Goal: Task Accomplishment & Management: Use online tool/utility

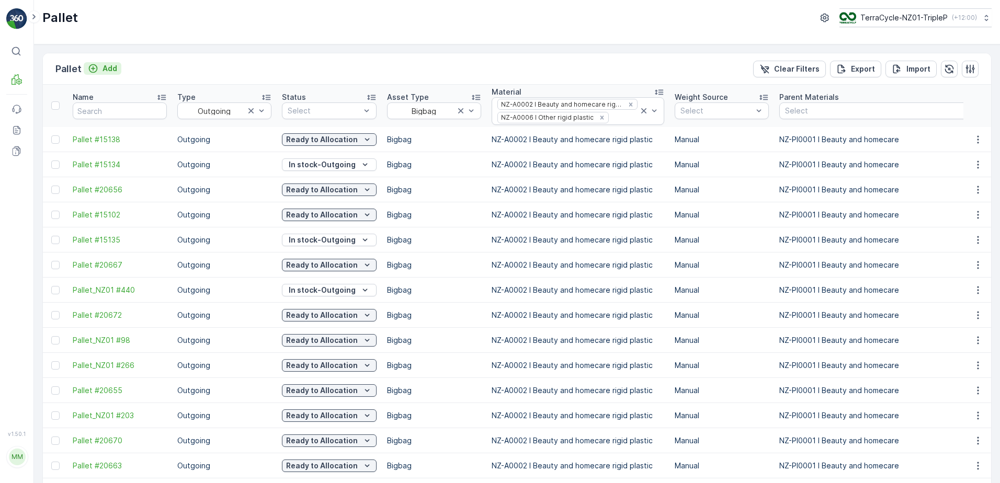
click at [100, 66] on div "Add" at bounding box center [102, 68] width 29 height 10
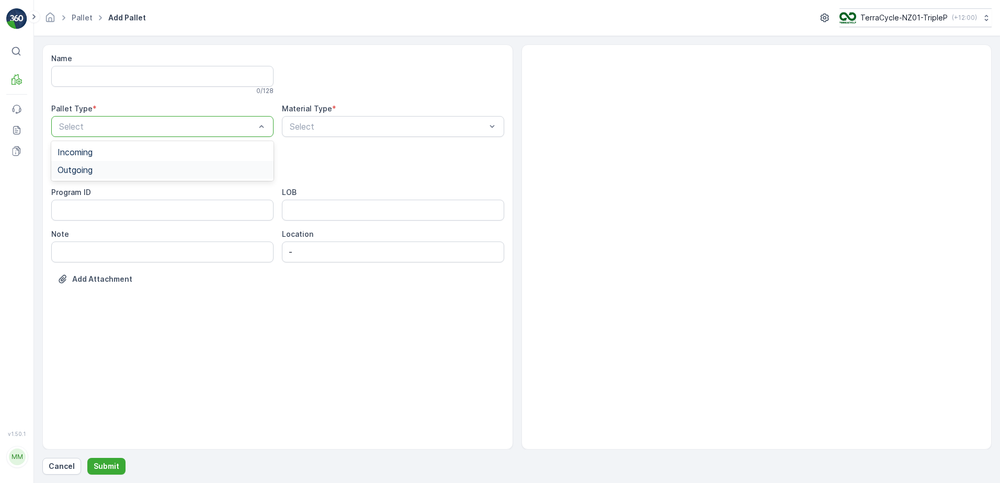
click at [171, 163] on div "Outgoing" at bounding box center [162, 170] width 222 height 18
click at [120, 246] on div "Pallet" at bounding box center [163, 247] width 210 height 9
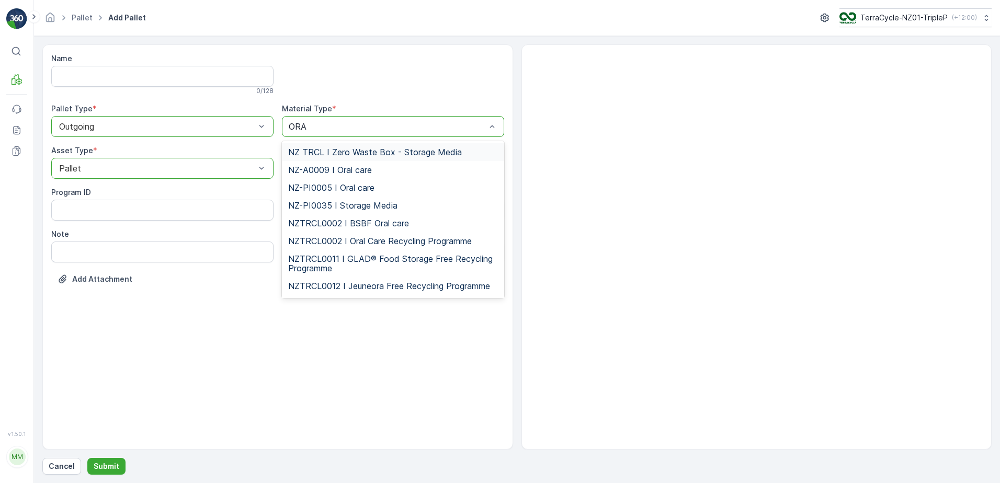
type input "ORAL"
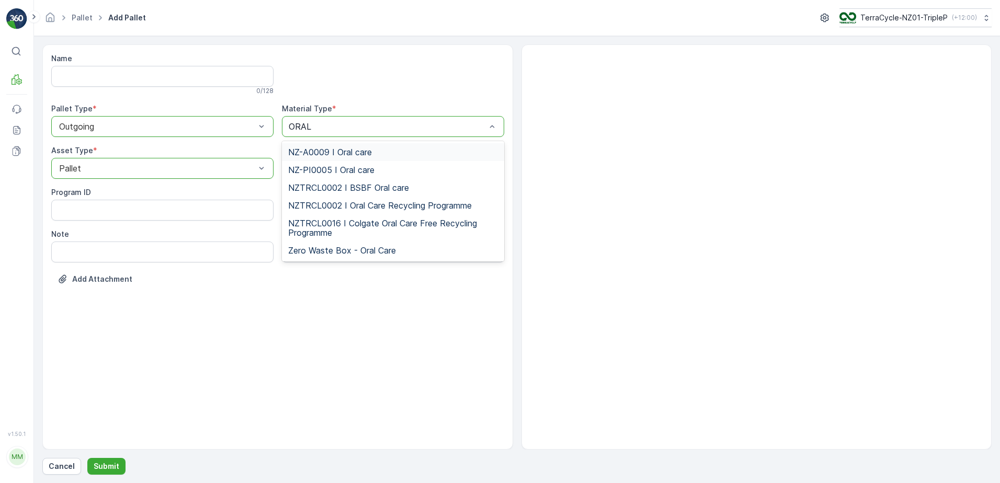
click at [350, 153] on span "NZ-A0009 I Oral care" at bounding box center [330, 152] width 84 height 9
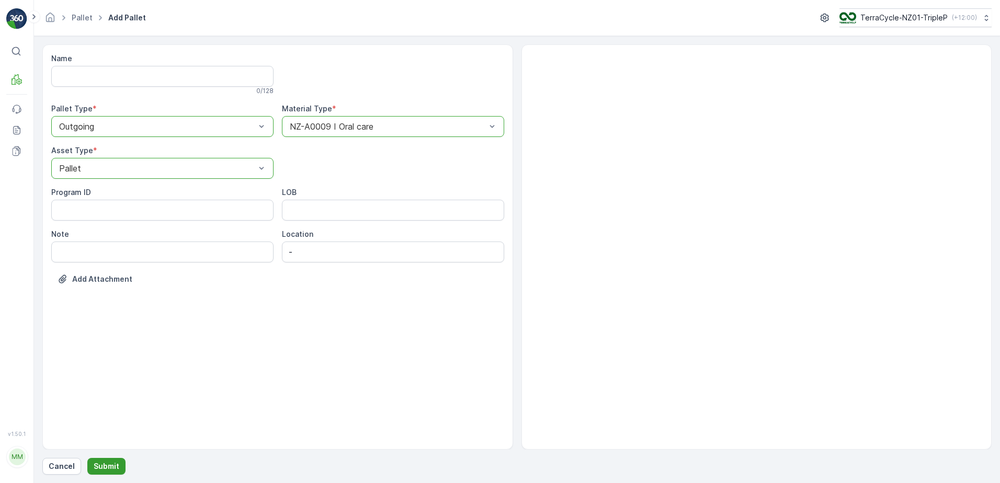
click at [114, 464] on p "Submit" at bounding box center [107, 466] width 26 height 10
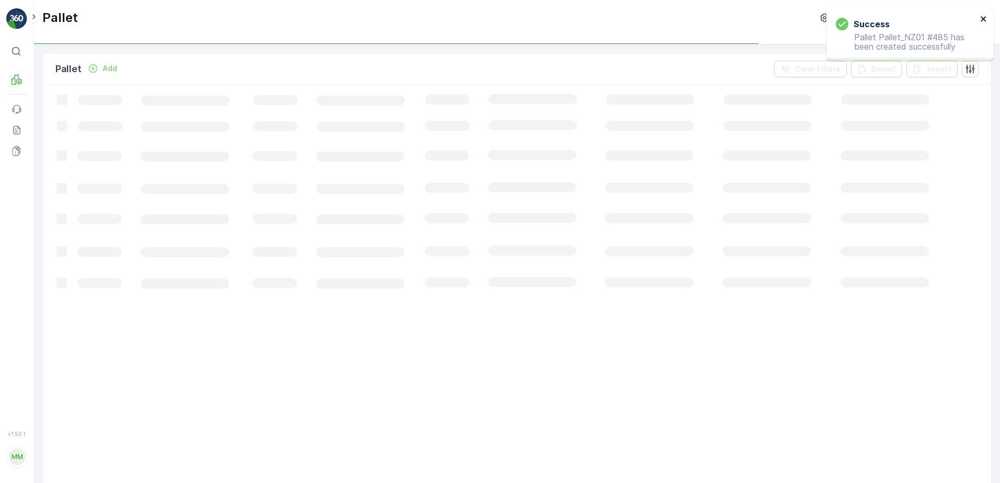
click at [980, 19] on icon "close" at bounding box center [983, 19] width 7 height 8
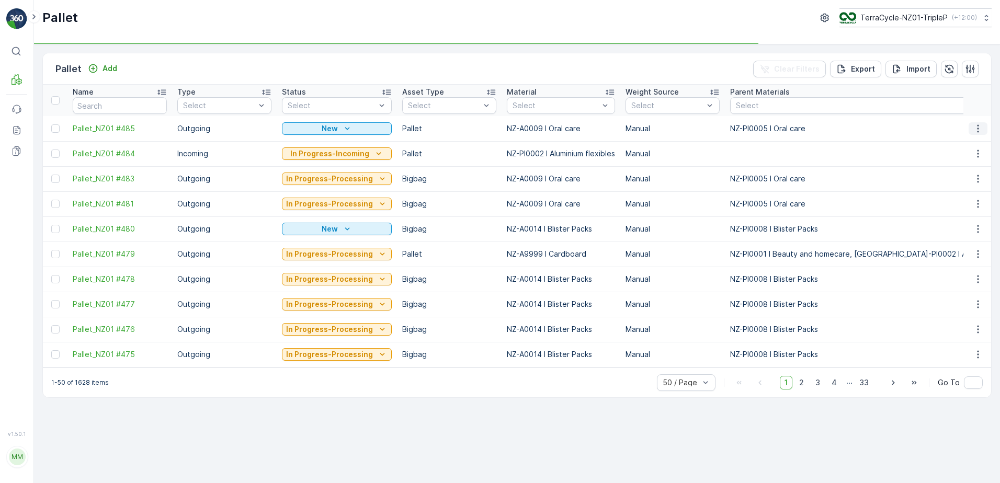
click at [979, 127] on icon "button" at bounding box center [978, 128] width 10 height 10
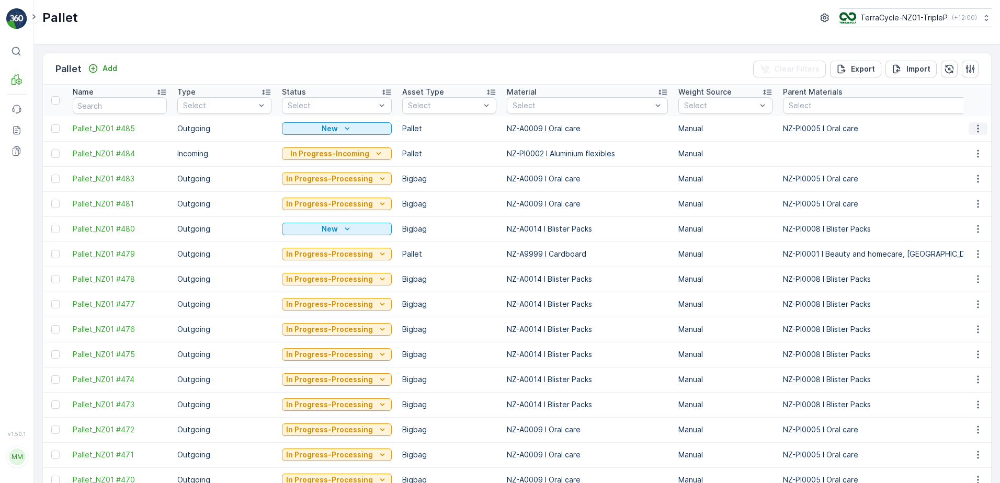
click at [970, 127] on button "button" at bounding box center [978, 128] width 19 height 13
click at [967, 202] on div "Print QR" at bounding box center [965, 203] width 69 height 15
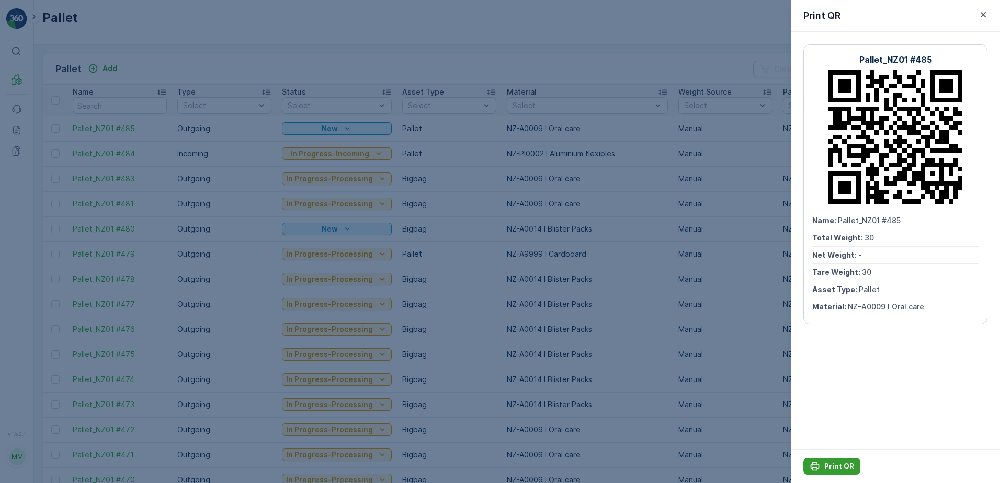
click at [821, 466] on div "Print QR" at bounding box center [832, 466] width 44 height 10
click at [472, 214] on div at bounding box center [500, 241] width 1000 height 483
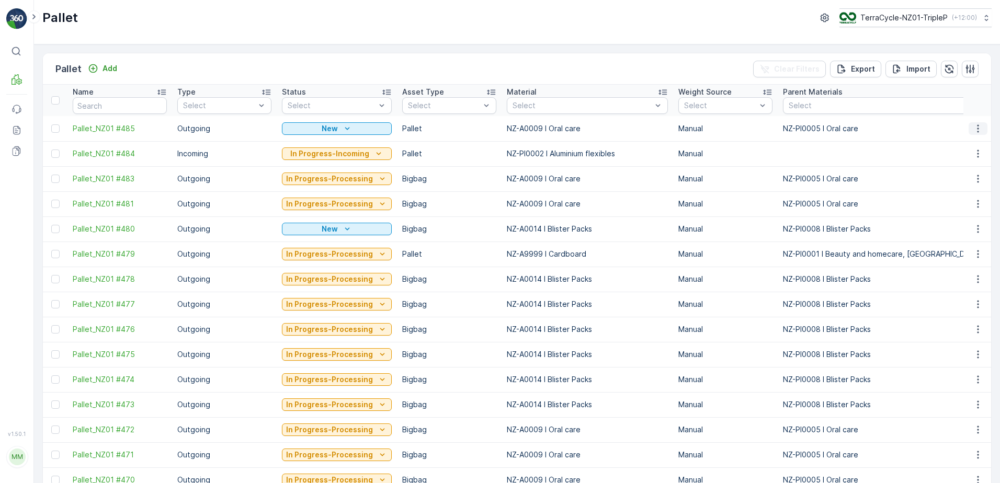
click at [976, 127] on icon "button" at bounding box center [978, 128] width 10 height 10
click at [975, 183] on span "Update Weight" at bounding box center [961, 188] width 53 height 10
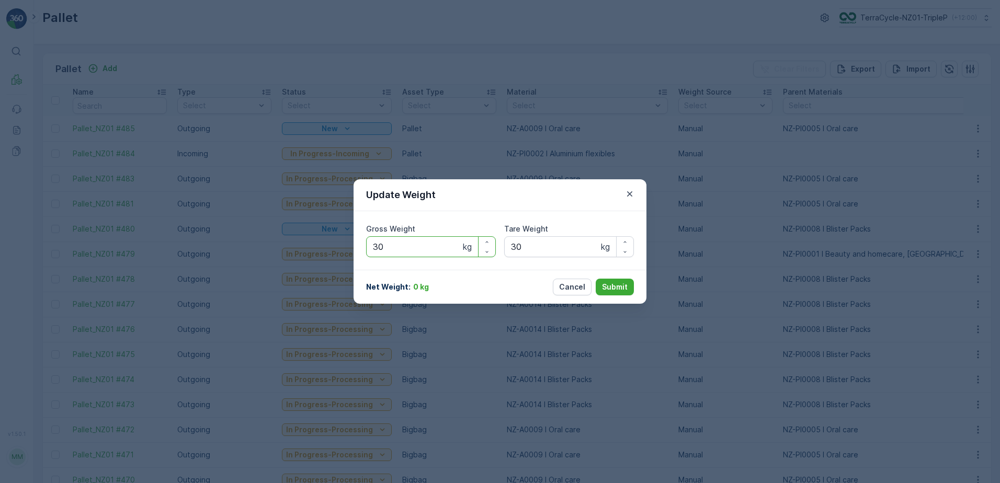
drag, startPoint x: 416, startPoint y: 248, endPoint x: 343, endPoint y: 248, distance: 72.7
click at [343, 248] on div "Update Weight Gross Weight 30 kg Tare Weight 30 kg Net Weight : 0 kg Cancel Sub…" at bounding box center [500, 241] width 1000 height 483
type Weight "171"
click at [526, 252] on Weight "30" at bounding box center [569, 246] width 130 height 21
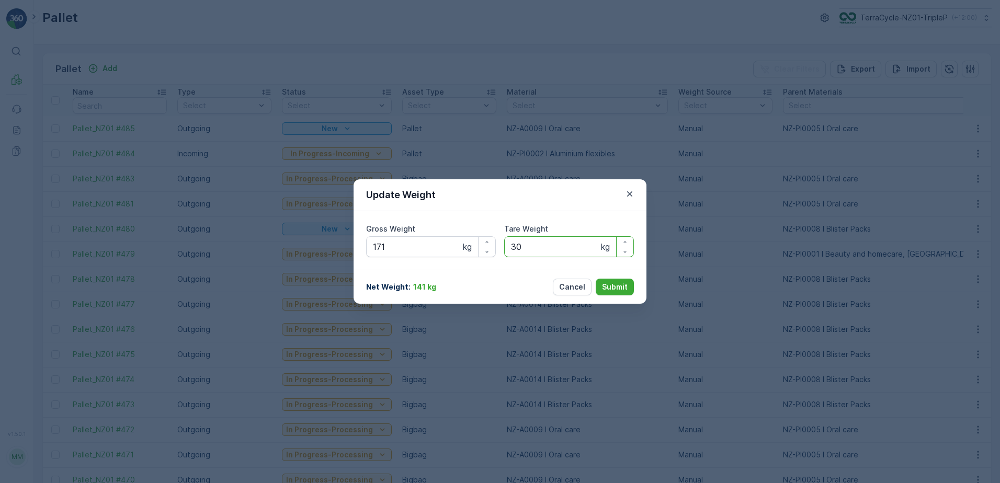
click at [529, 254] on Weight "30" at bounding box center [569, 246] width 130 height 21
type Weight "20"
click at [596, 279] on button "Submit" at bounding box center [615, 287] width 38 height 17
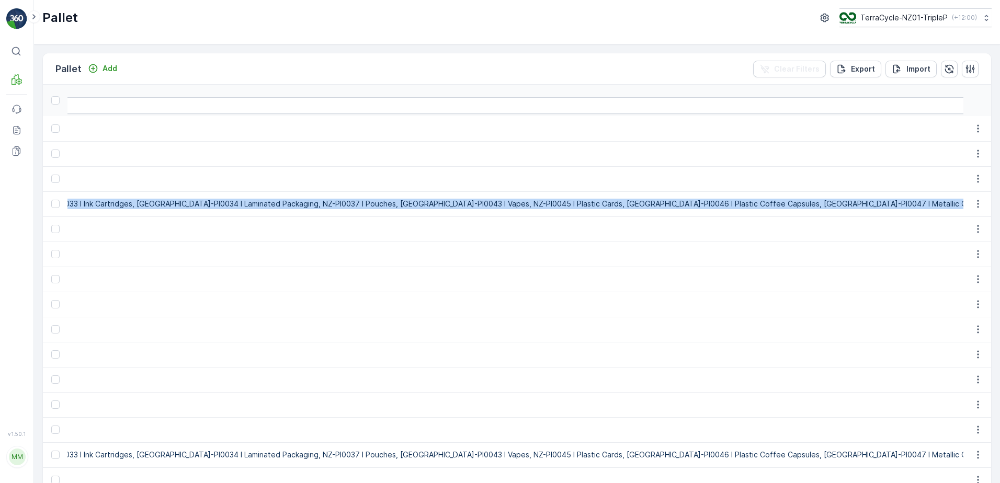
drag, startPoint x: 262, startPoint y: 140, endPoint x: 263, endPoint y: 398, distance: 258.4
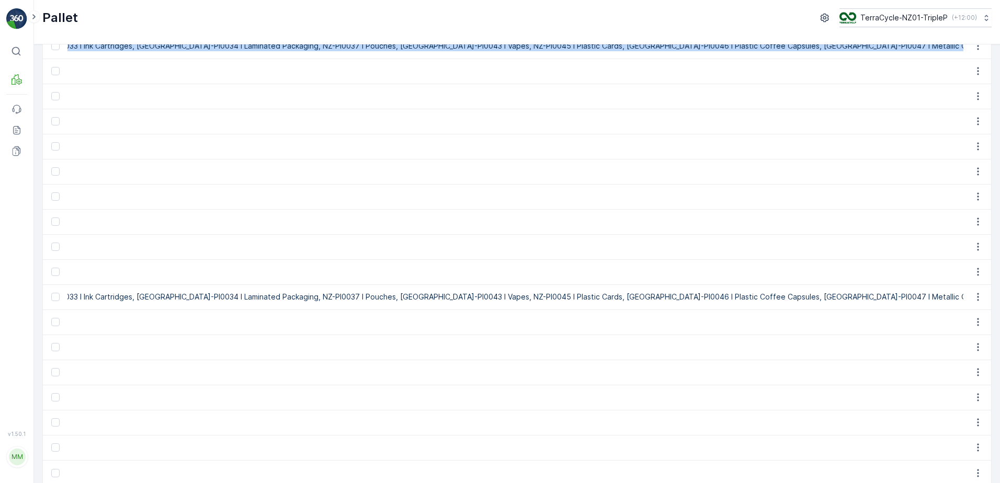
scroll to position [262, 0]
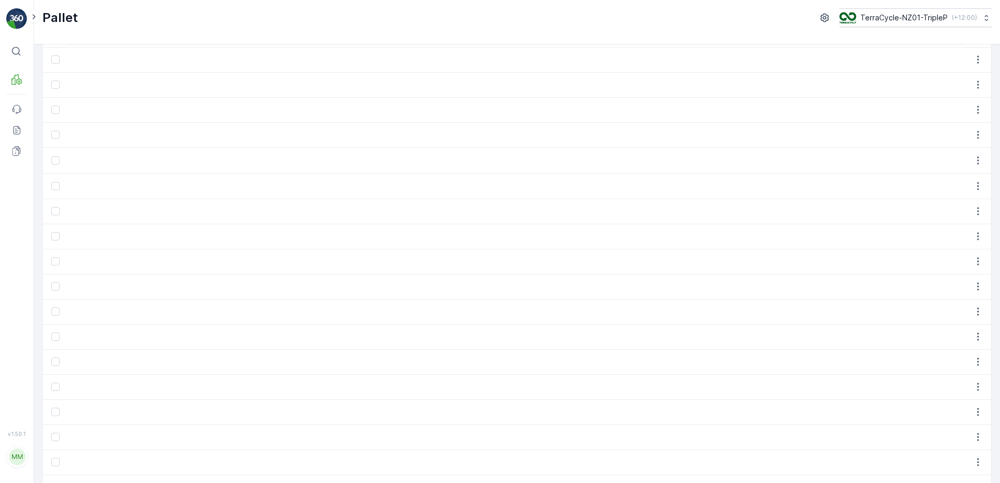
scroll to position [936, 0]
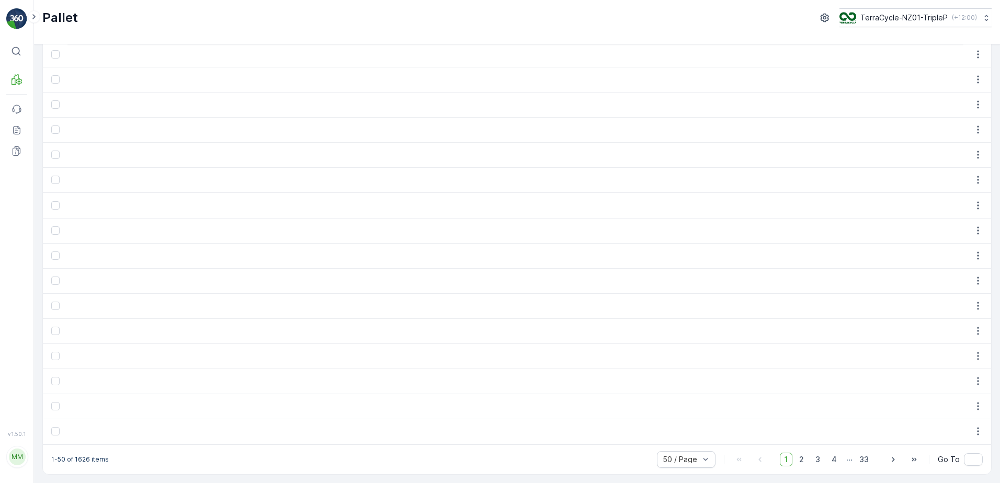
drag, startPoint x: 617, startPoint y: 438, endPoint x: 506, endPoint y: 442, distance: 111.5
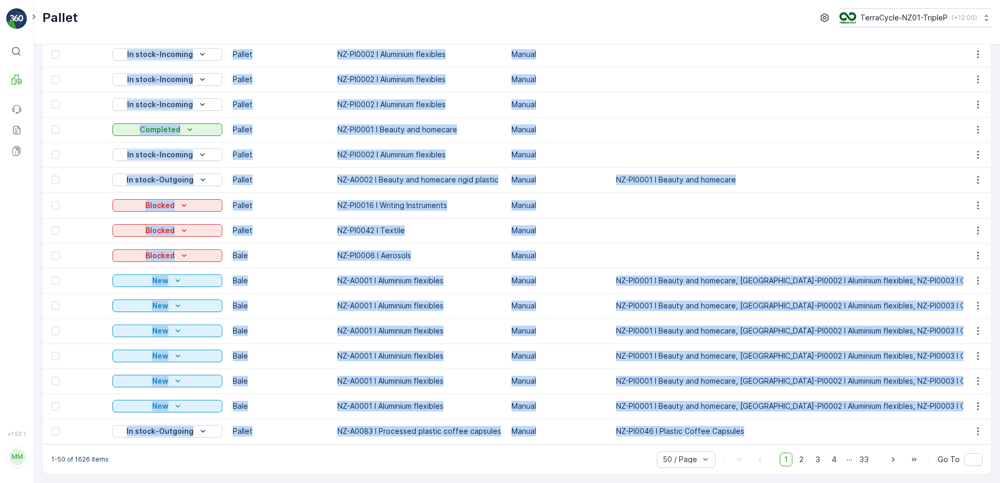
scroll to position [0, 0]
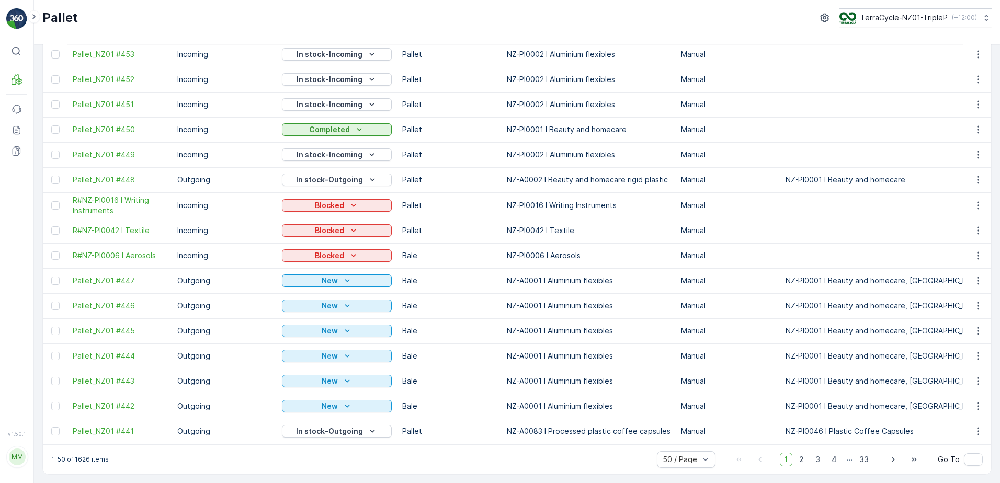
click at [157, 473] on div "1-50 of 1626 items 50 / Page 1 2 3 4 ... 33 Go To" at bounding box center [517, 460] width 948 height 30
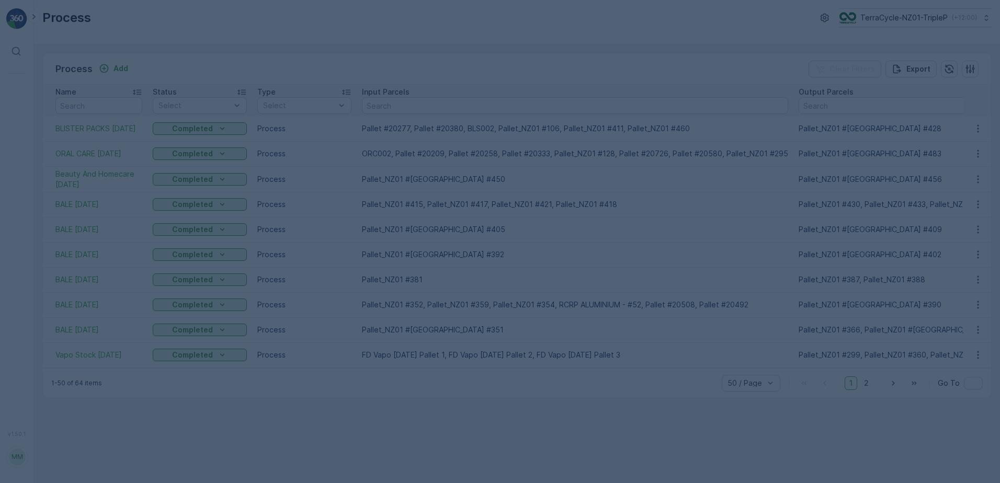
click at [160, 68] on div at bounding box center [500, 241] width 1000 height 483
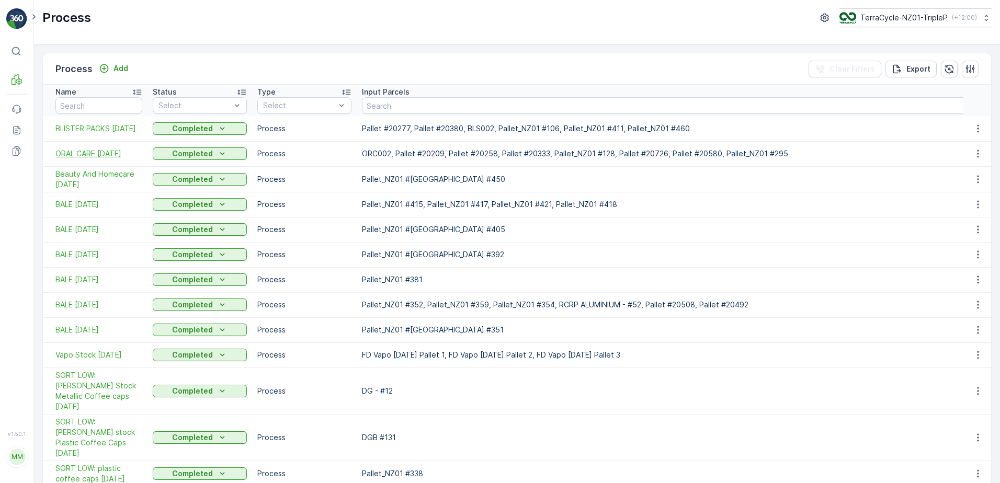
click at [136, 150] on span "ORAL CARE 8/09/2025" at bounding box center [98, 154] width 87 height 10
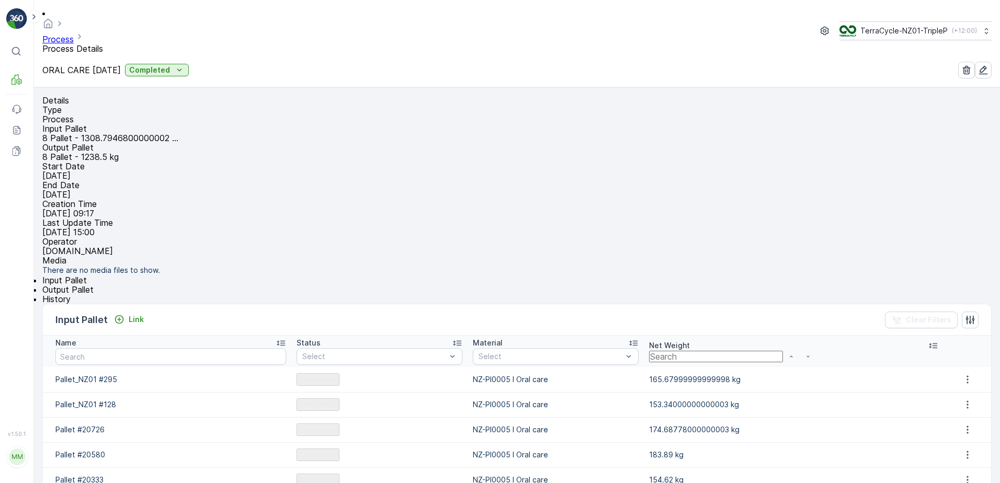
click at [94, 295] on span "Output Pallet" at bounding box center [67, 290] width 51 height 10
